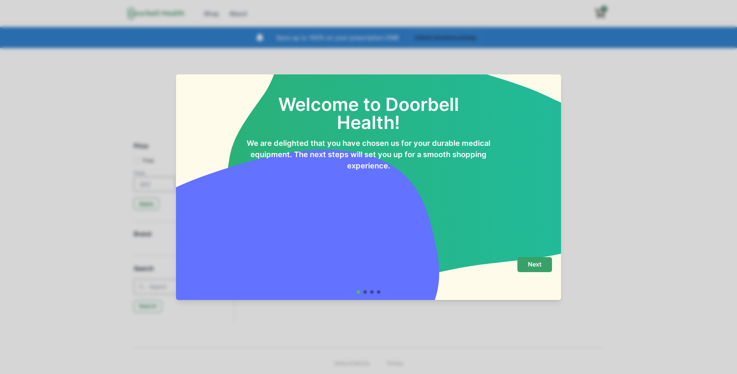
click at [539, 267] on p "Next" at bounding box center [535, 264] width 14 height 7
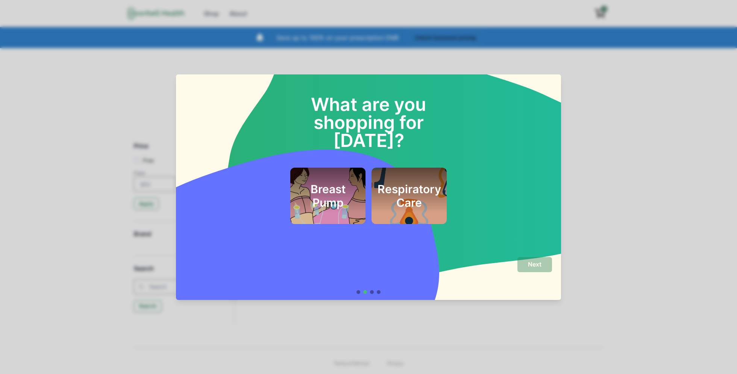
click at [415, 182] on h2 "Respiratory Care" at bounding box center [409, 195] width 64 height 27
click at [533, 266] on p "Next" at bounding box center [535, 264] width 14 height 7
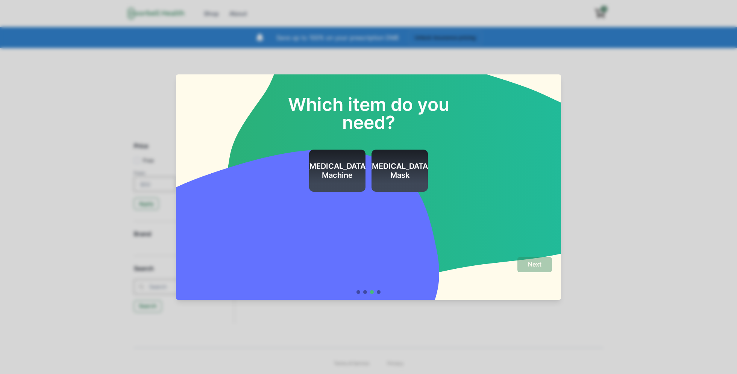
click at [333, 171] on h2 "[MEDICAL_DATA] Machine" at bounding box center [337, 171] width 62 height 18
click at [540, 265] on p "Next" at bounding box center [535, 264] width 14 height 7
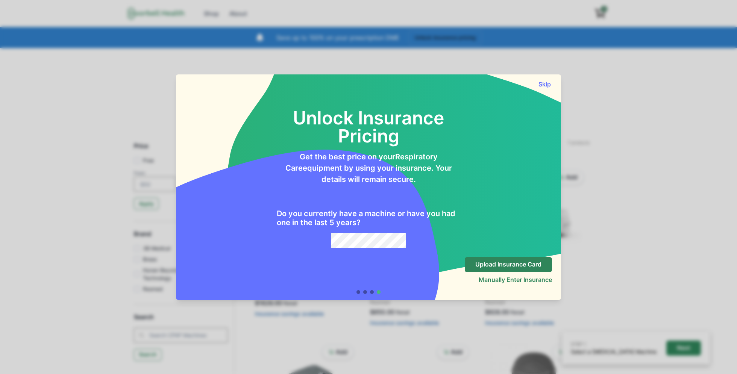
click at [544, 83] on button "Skip" at bounding box center [544, 84] width 15 height 8
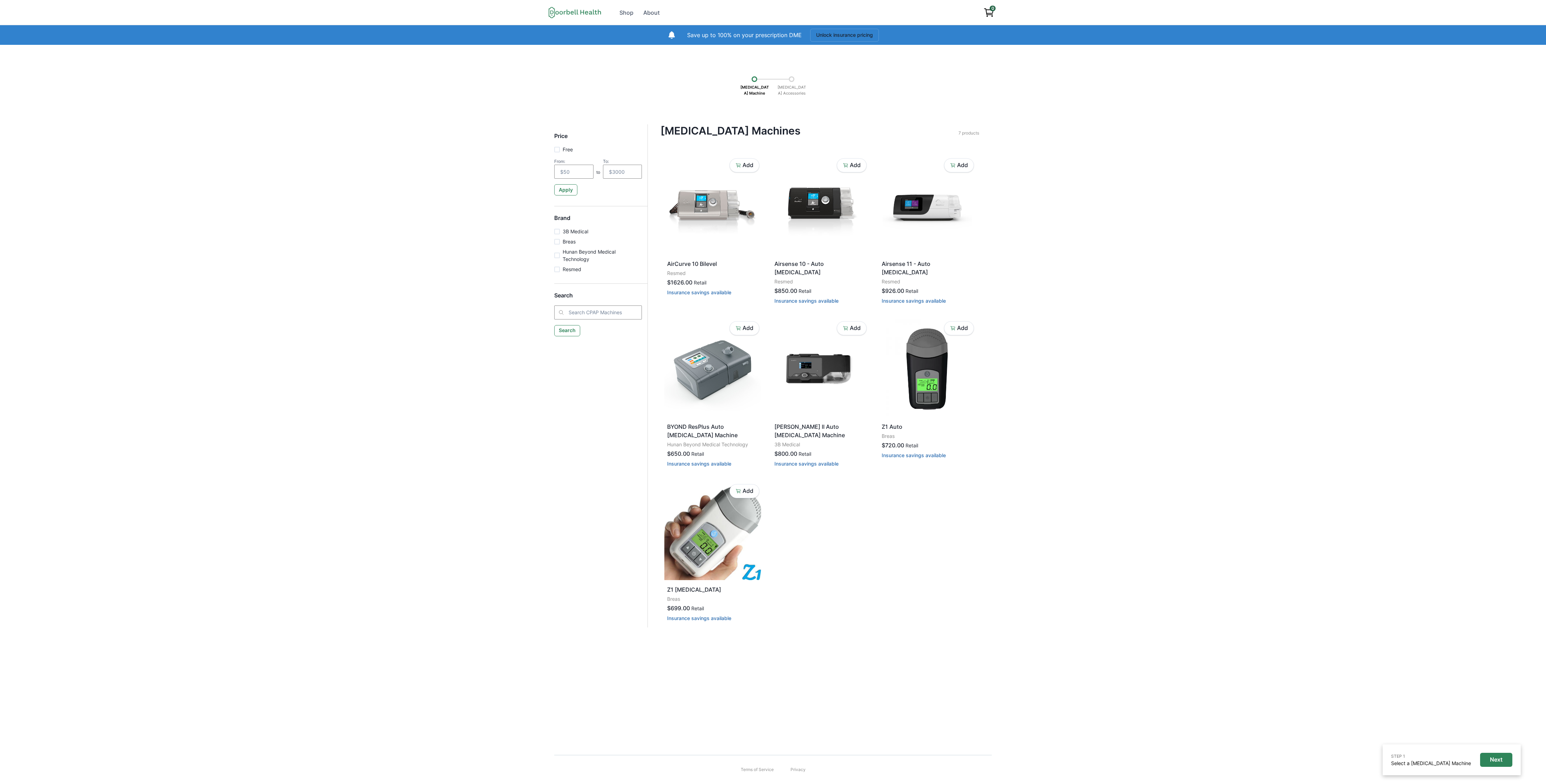
click at [686, 261] on div "STEP 1 Select a [MEDICAL_DATA] Machine Next [MEDICAL_DATA] Machine [MEDICAL_DAT…" at bounding box center [773, 394] width 1546 height 699
click at [686, 217] on div "STEP 1 Select a [MEDICAL_DATA] Machine Next [MEDICAL_DATA] Machine [MEDICAL_DAT…" at bounding box center [773, 394] width 1546 height 699
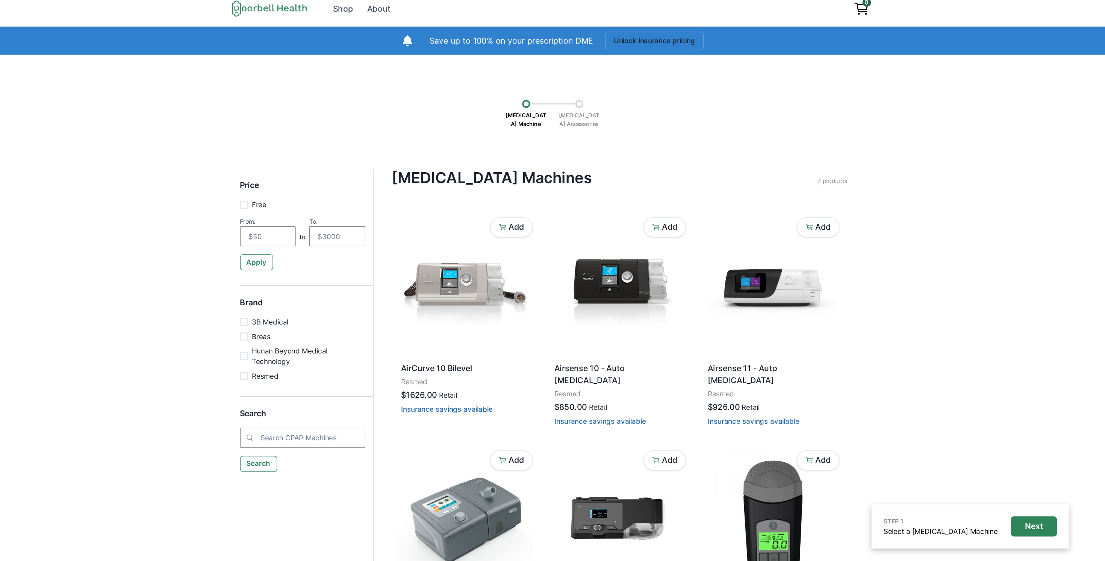
scroll to position [8, 0]
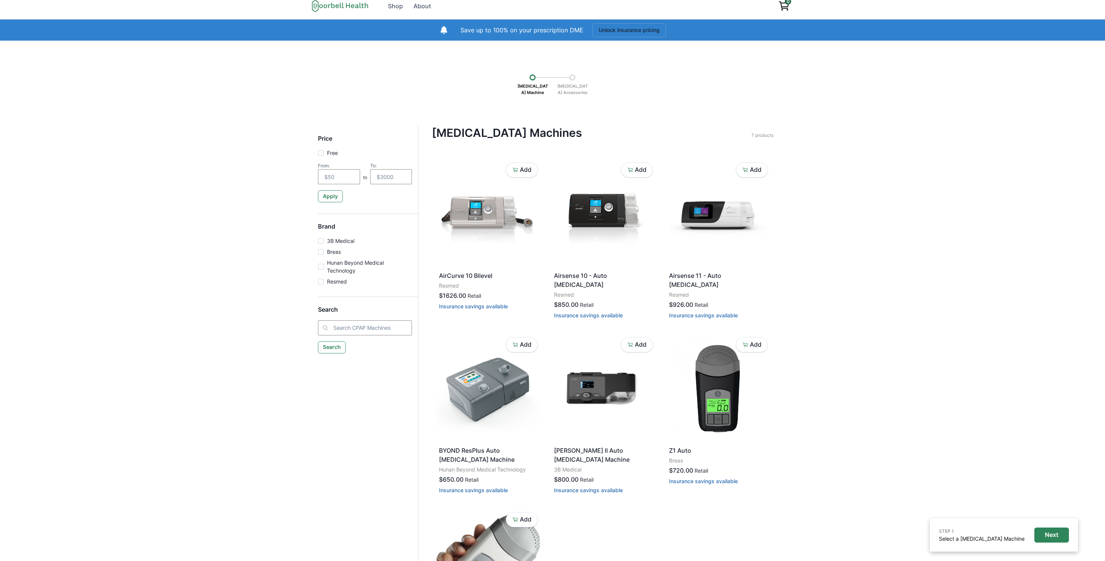
click at [736, 115] on div "STEP 1 Select a [MEDICAL_DATA] Machine Next [MEDICAL_DATA] Machine [MEDICAL_DAT…" at bounding box center [552, 359] width 1105 height 637
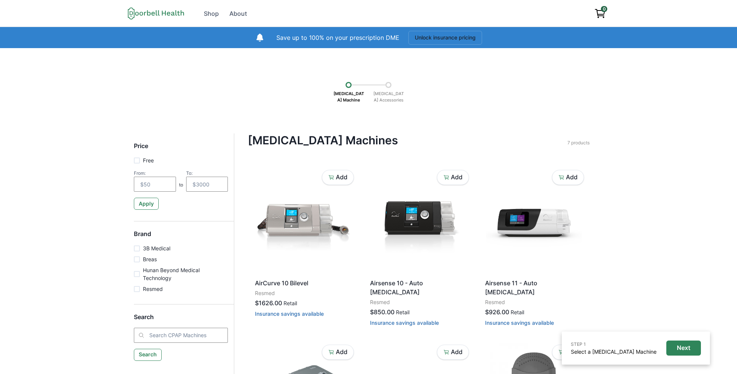
click at [637, 102] on div "[MEDICAL_DATA] Machine [MEDICAL_DATA] Accessories" at bounding box center [368, 90] width 684 height 33
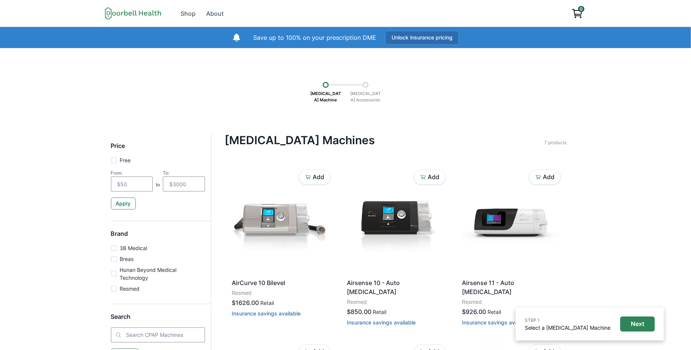
click at [424, 40] on button "Unlock insurance pricing" at bounding box center [422, 38] width 74 height 14
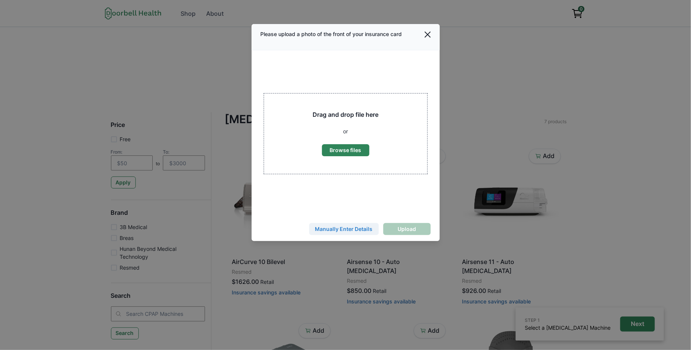
click at [341, 230] on button "Manually Enter Details" at bounding box center [344, 229] width 70 height 12
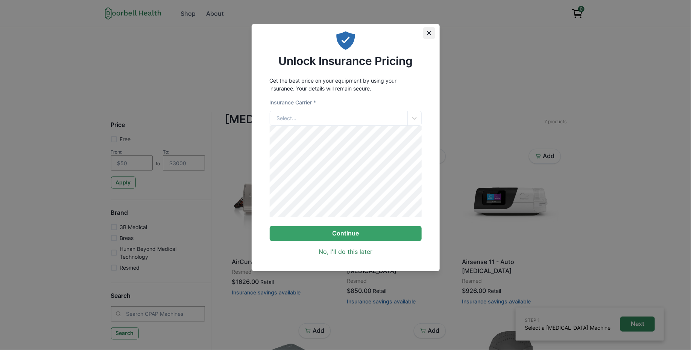
click at [427, 32] on icon "Close" at bounding box center [428, 33] width 5 height 5
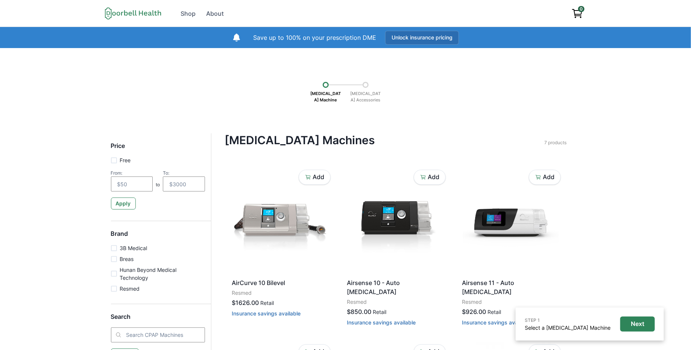
click at [442, 37] on button "Unlock insurance pricing" at bounding box center [422, 38] width 74 height 14
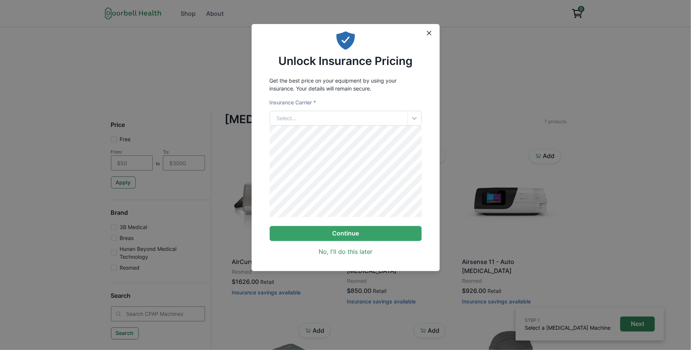
click at [413, 121] on icon at bounding box center [414, 119] width 8 height 8
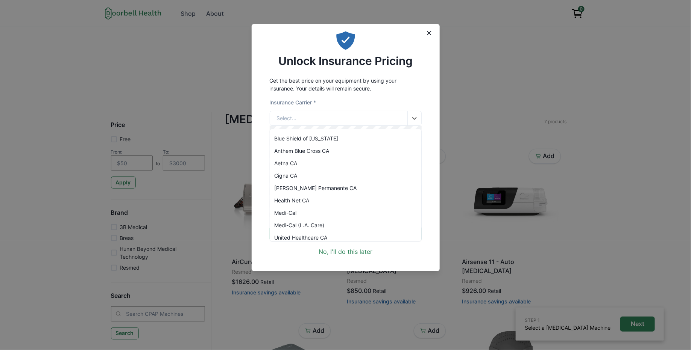
click at [380, 143] on div "Blue Shield of [US_STATE]" at bounding box center [345, 138] width 151 height 12
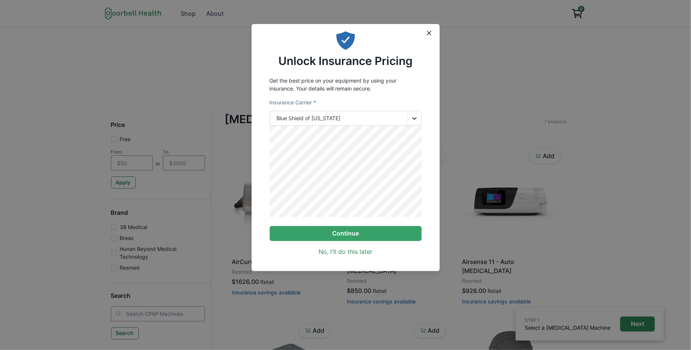
click at [413, 119] on icon at bounding box center [414, 119] width 8 height 8
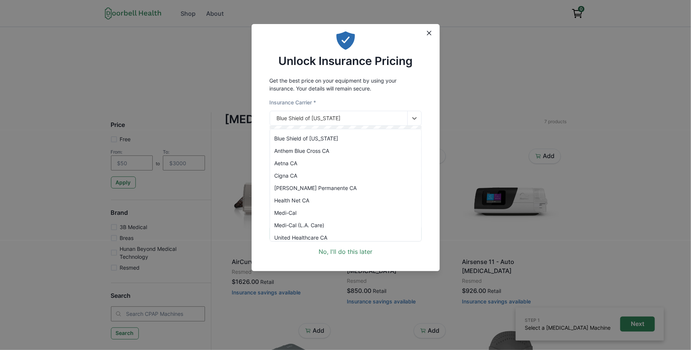
click at [319, 151] on div "Anthem Blue Cross CA" at bounding box center [345, 151] width 151 height 12
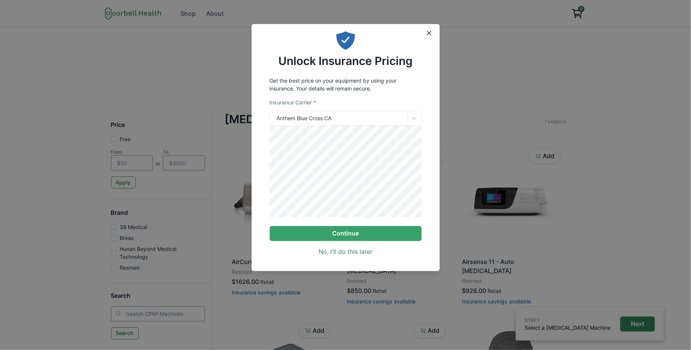
click at [253, 192] on div "Get the best price on your equipment by using your insurance. Your details will…" at bounding box center [345, 167] width 188 height 186
click at [350, 241] on button "Continue" at bounding box center [346, 233] width 152 height 15
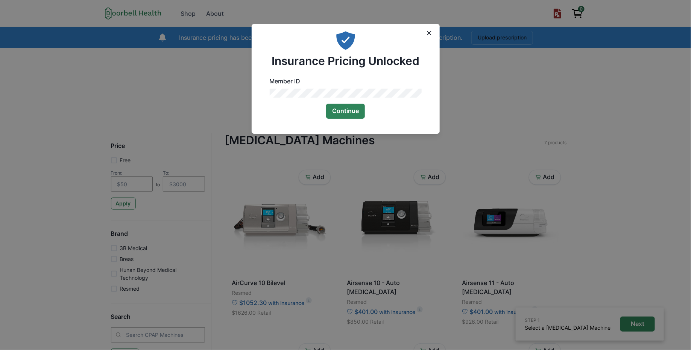
click at [356, 115] on button "Continue" at bounding box center [345, 111] width 39 height 15
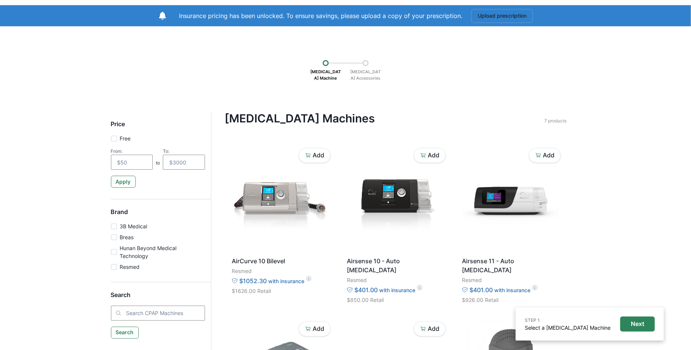
scroll to position [23, 0]
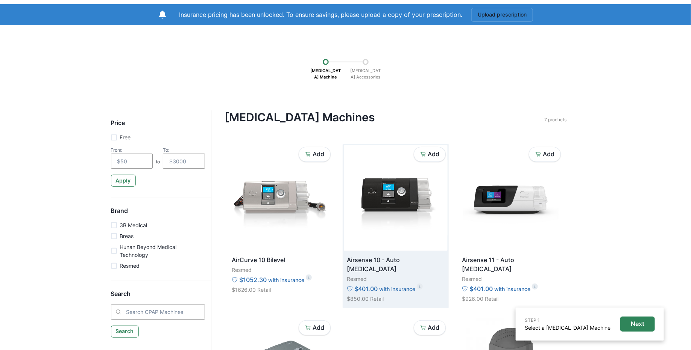
click at [396, 181] on img at bounding box center [396, 198] width 104 height 106
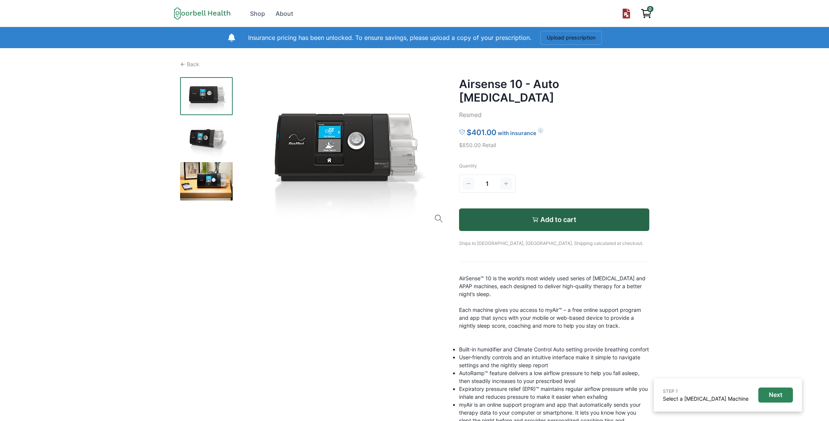
click at [697, 128] on div "Open menu Shop About Terms of Service Privacy Shop About 0 Insurance pricing ha…" at bounding box center [414, 245] width 829 height 490
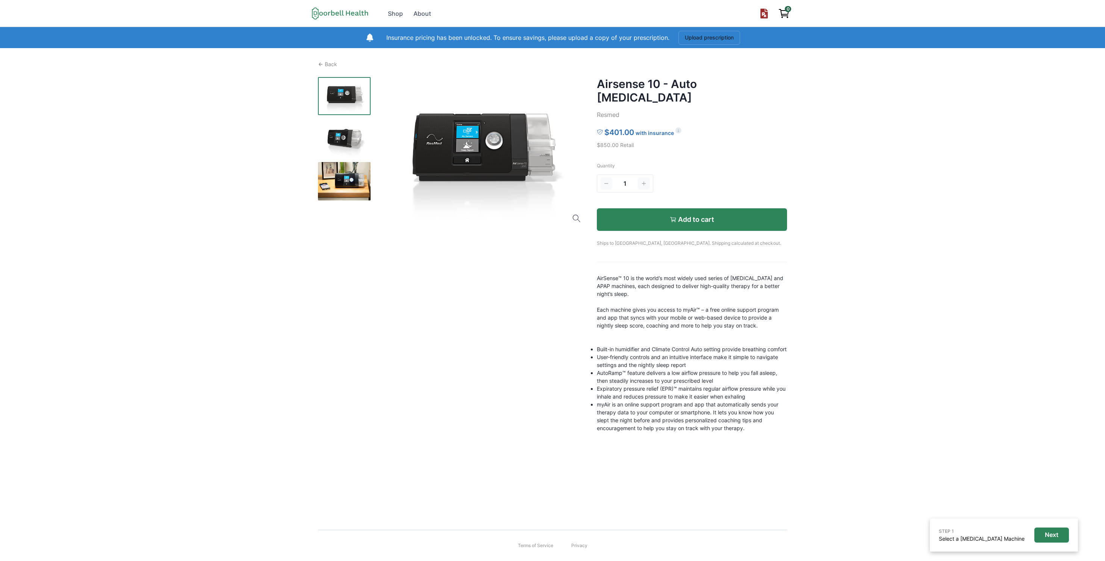
click at [692, 215] on p "Add to cart" at bounding box center [696, 219] width 36 height 8
click at [736, 13] on icon "View cart" at bounding box center [784, 14] width 12 height 12
